Goal: Find specific page/section: Find specific page/section

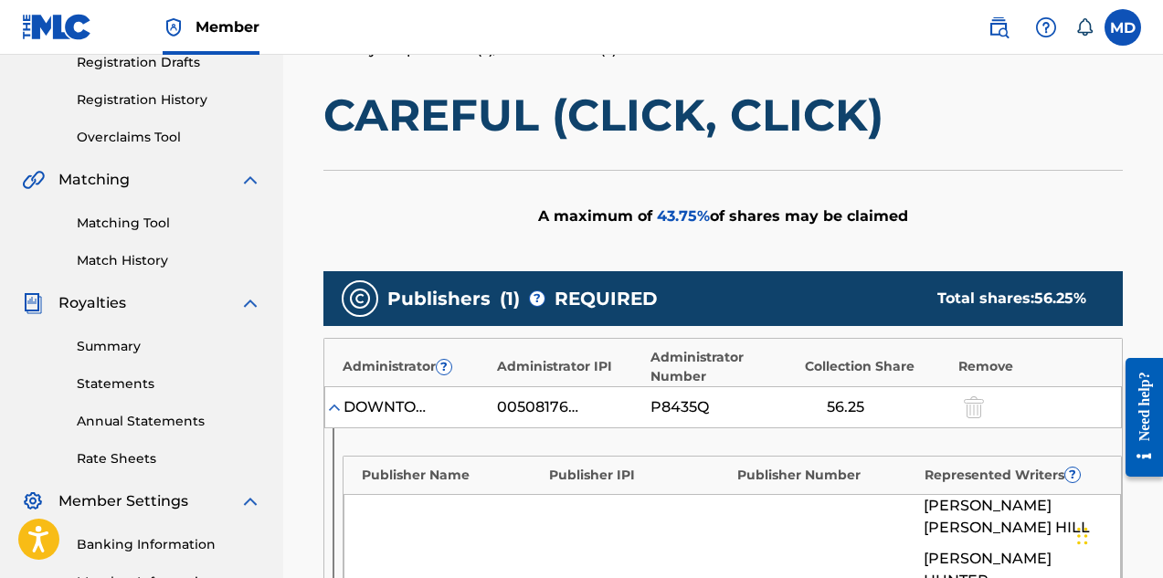
scroll to position [217, 0]
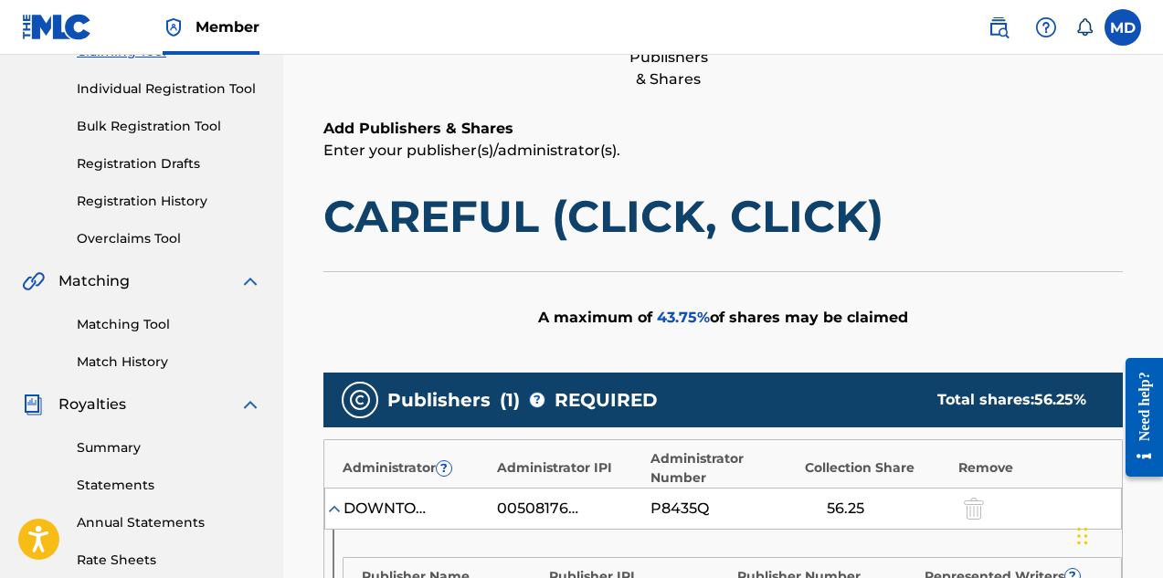
click at [114, 204] on link "Registration History" at bounding box center [169, 201] width 185 height 19
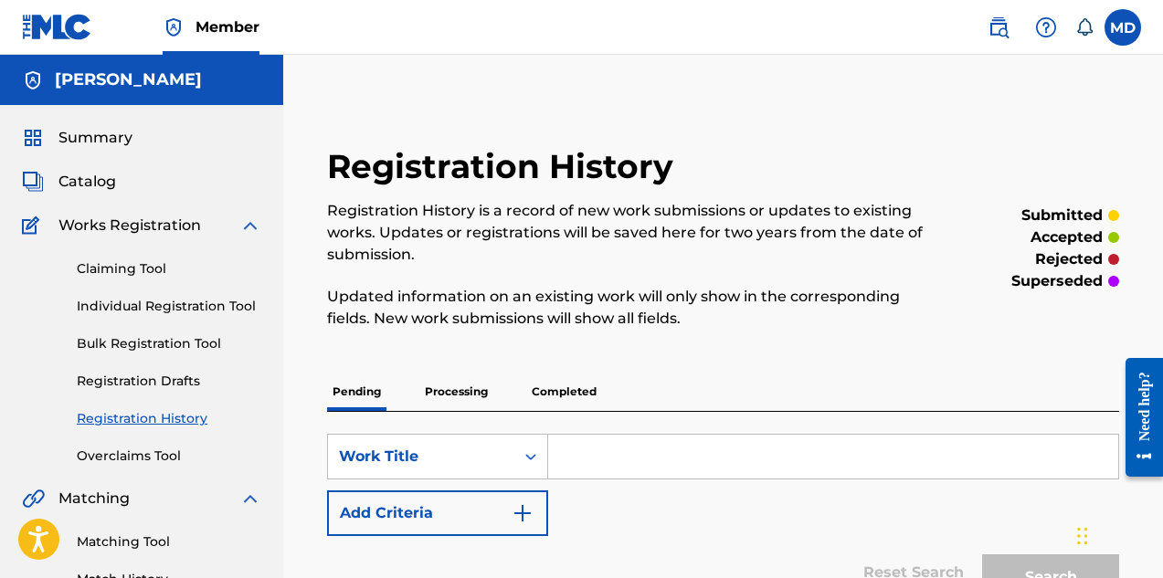
scroll to position [91, 0]
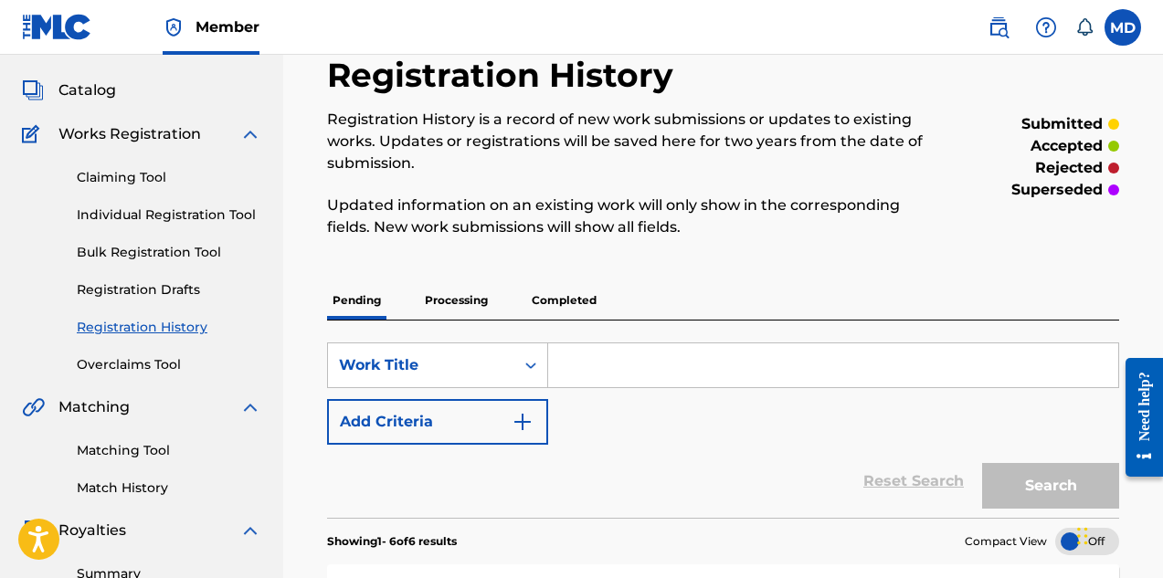
click at [110, 178] on link "Claiming Tool" at bounding box center [169, 177] width 185 height 19
